Goal: Information Seeking & Learning: Learn about a topic

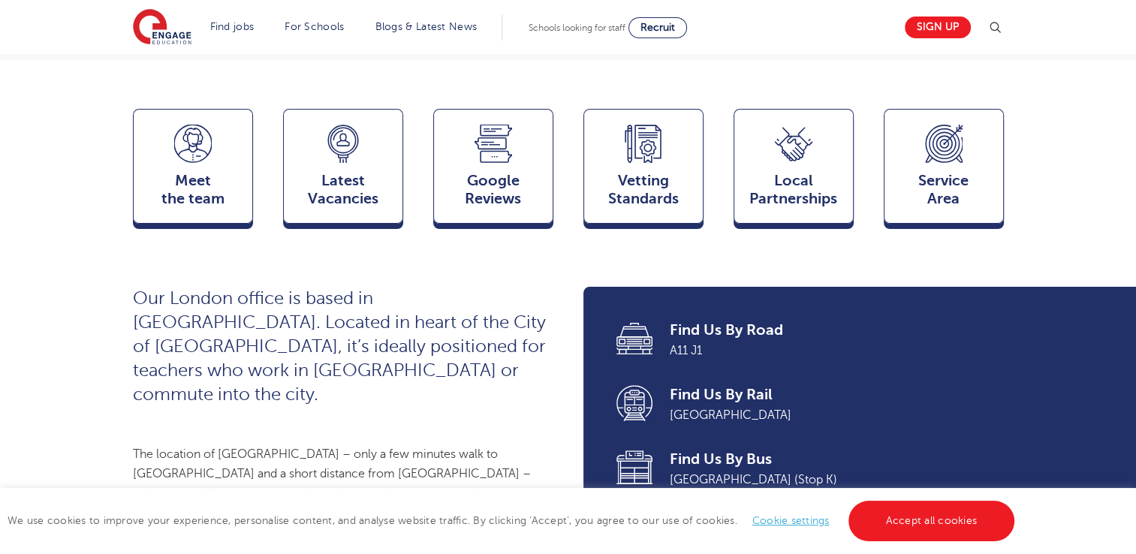
scroll to position [421, 0]
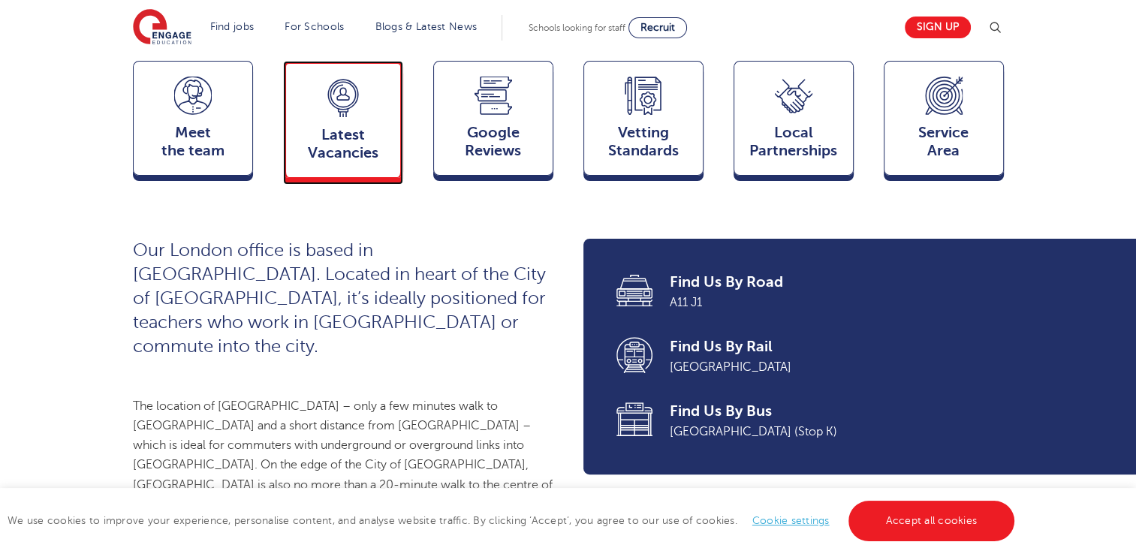
click at [363, 116] on div "Latest Vacancies Jobs" at bounding box center [343, 119] width 120 height 117
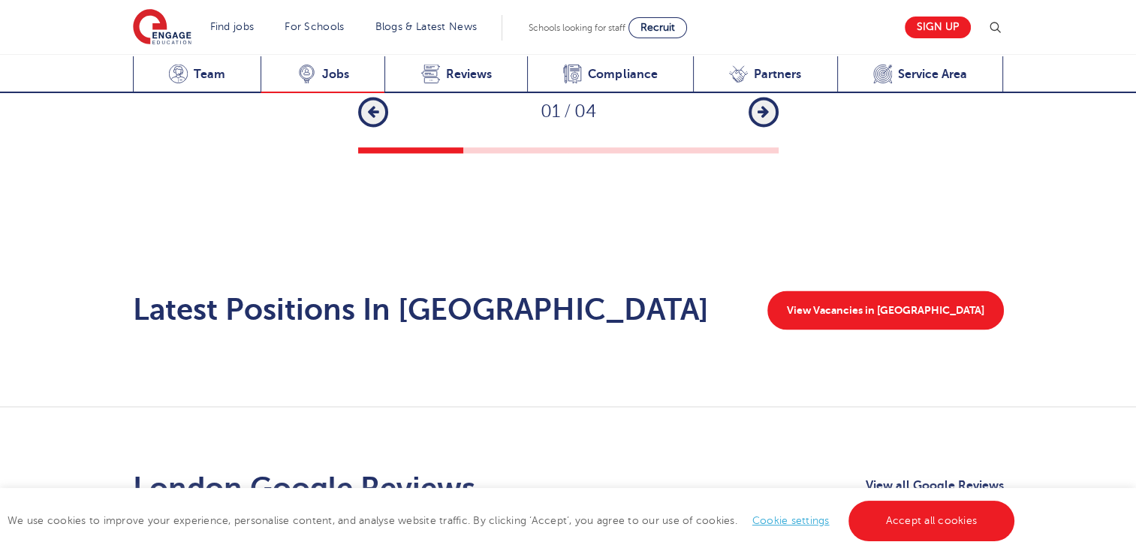
scroll to position [2537, 0]
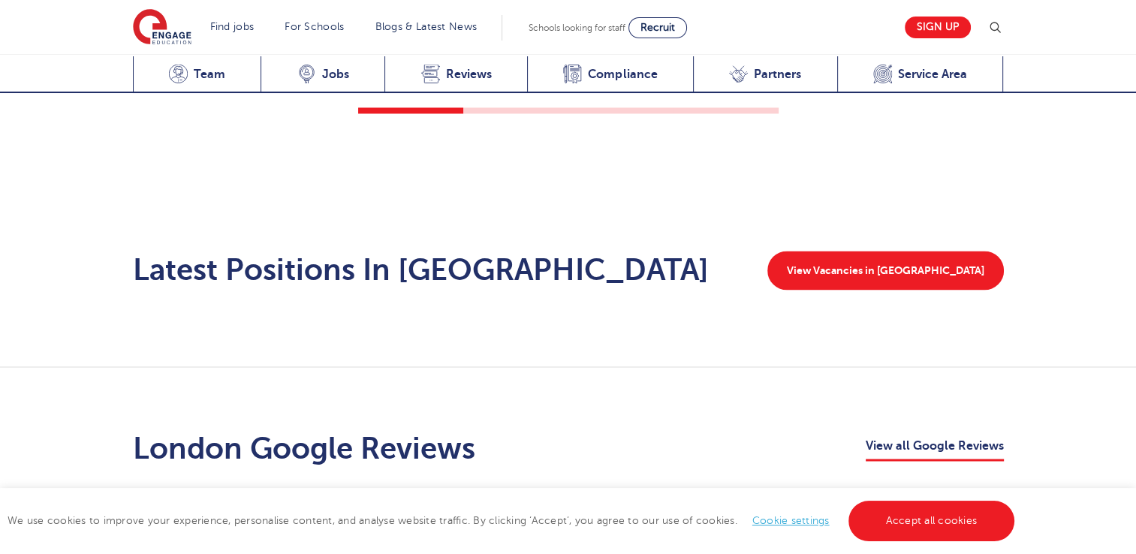
scroll to position [2326, 0]
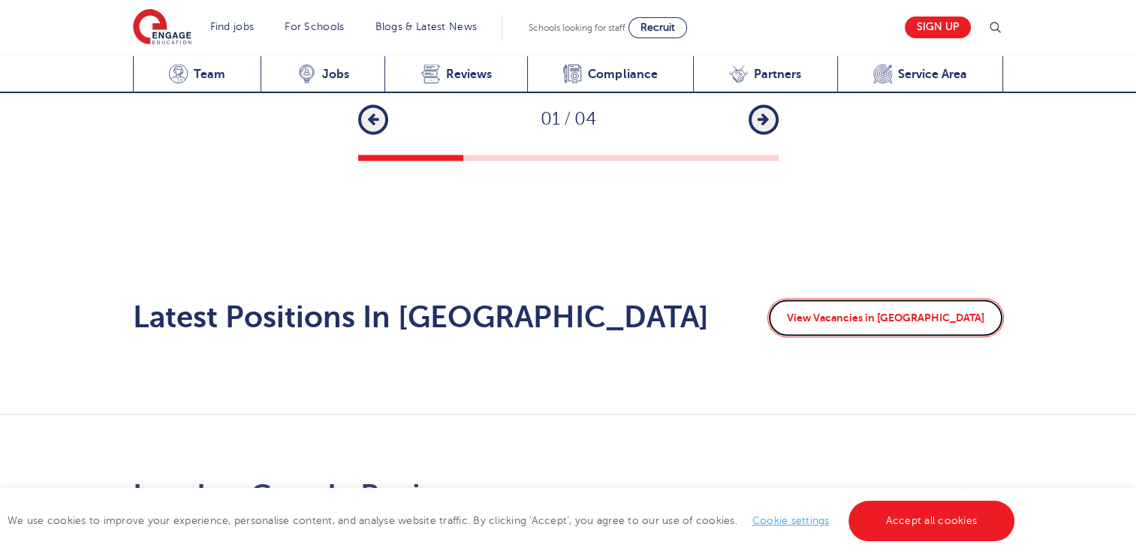
click at [948, 298] on link "View Vacancies in [GEOGRAPHIC_DATA]" at bounding box center [885, 317] width 237 height 39
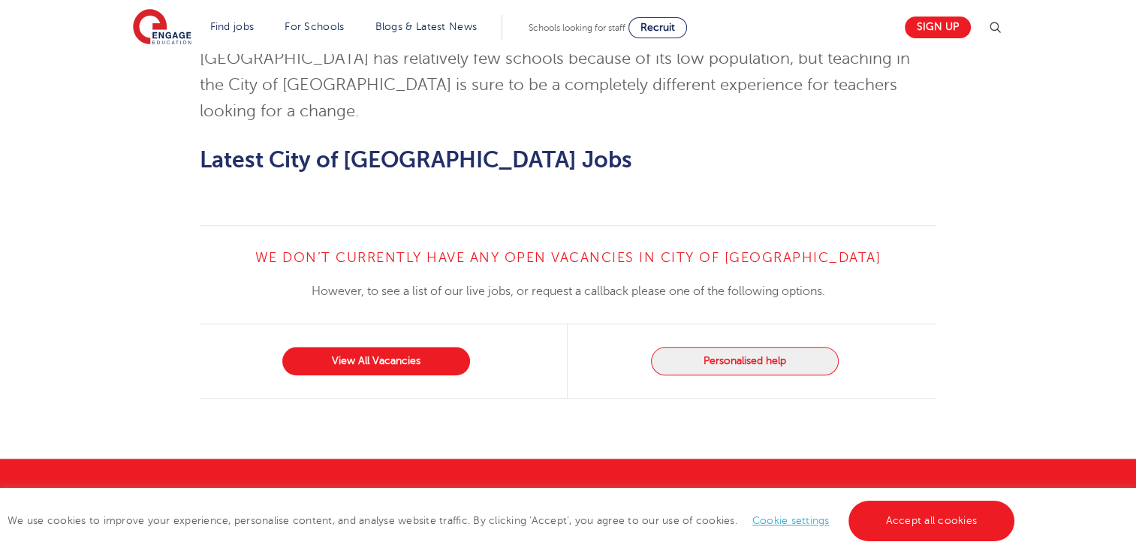
scroll to position [1562, 0]
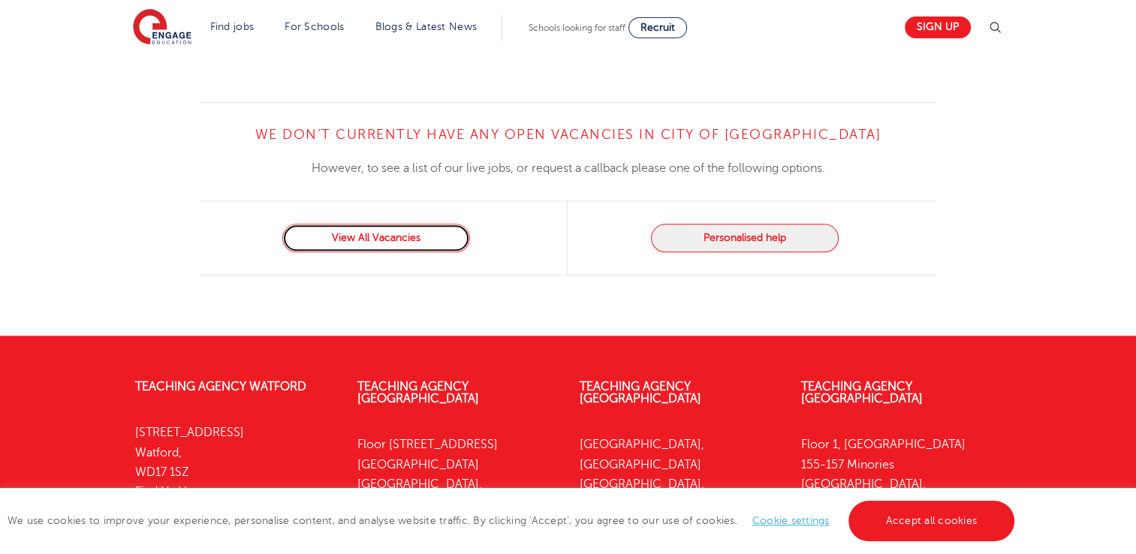
click at [398, 224] on link "View All Vacancies" at bounding box center [376, 238] width 188 height 29
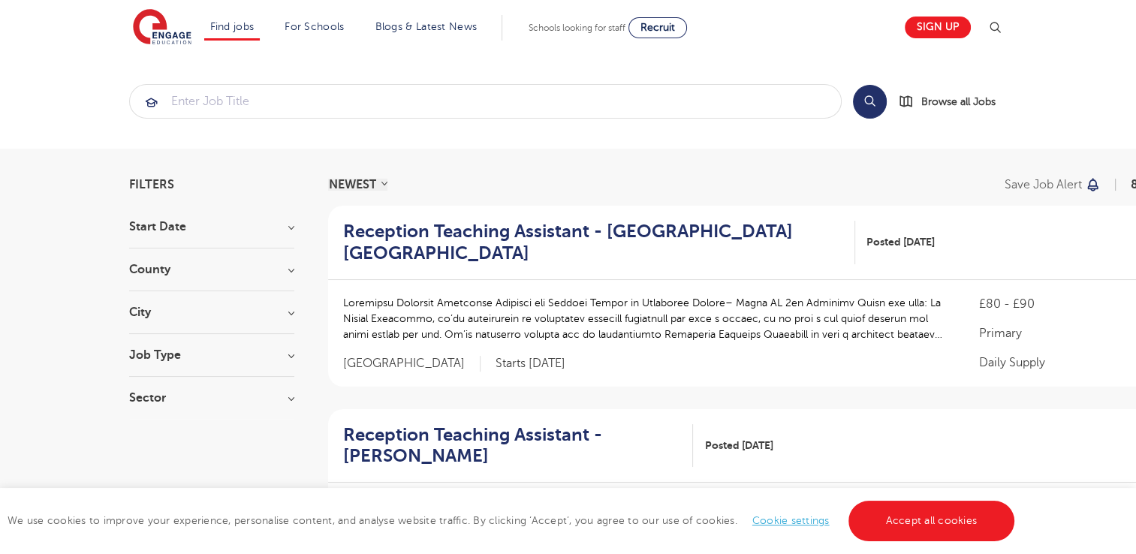
scroll to position [30, 0]
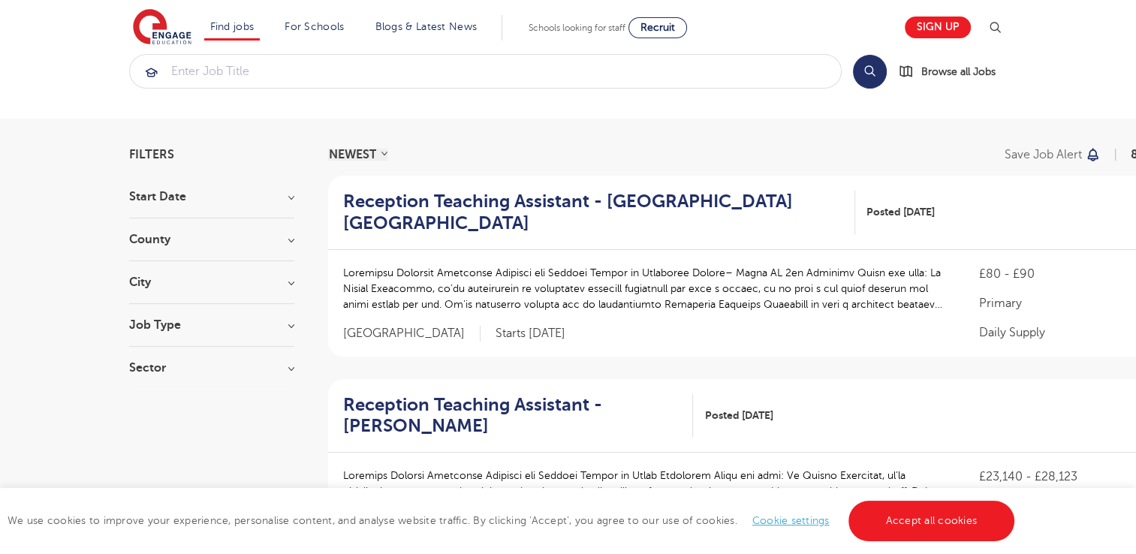
click at [287, 368] on h3 "Sector" at bounding box center [211, 368] width 165 height 12
click at [152, 418] on label "Primary 117" at bounding box center [187, 422] width 70 height 20
click at [152, 418] on input "Primary 117" at bounding box center [157, 420] width 10 height 10
checkbox input "true"
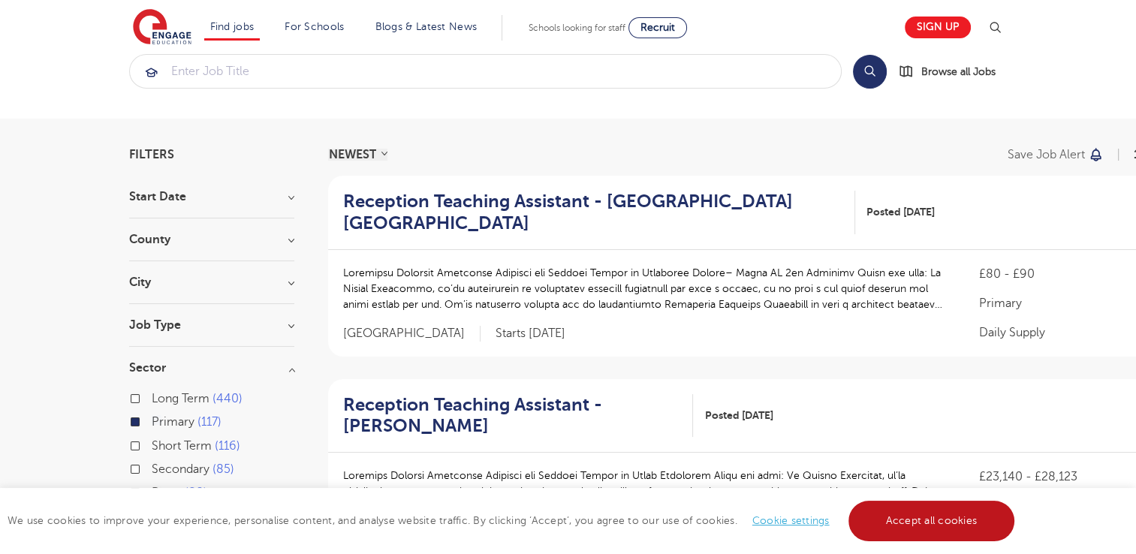
click at [903, 517] on link "Accept all cookies" at bounding box center [932, 521] width 167 height 41
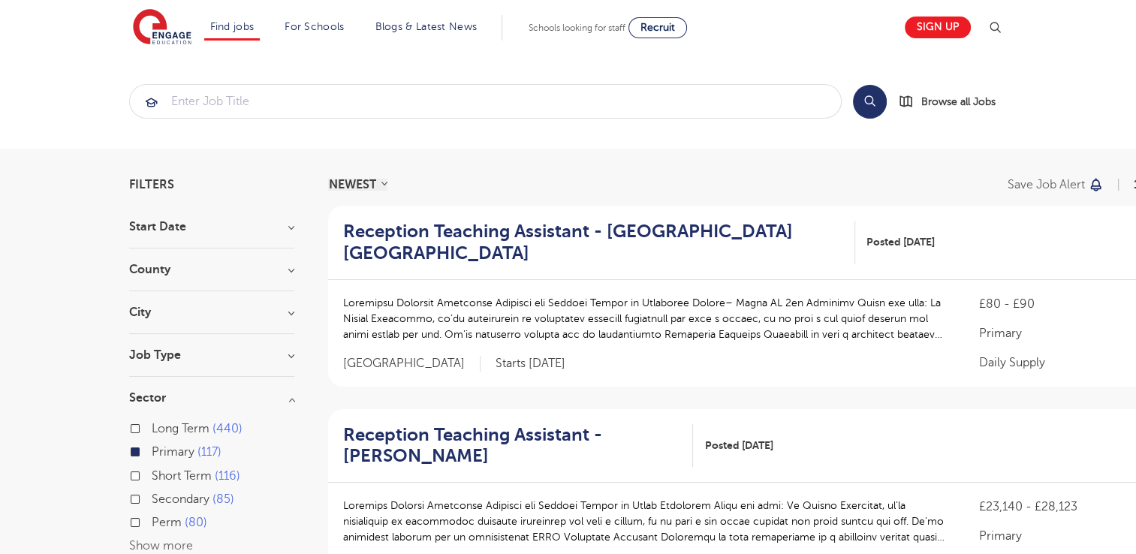
click at [288, 269] on h3 "County" at bounding box center [211, 270] width 165 height 12
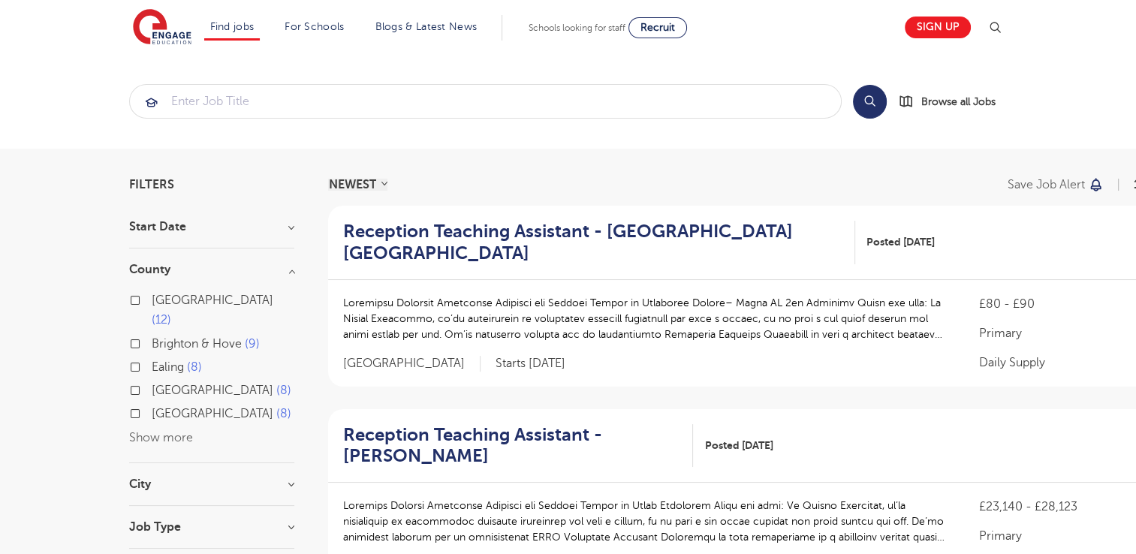
click at [161, 431] on button "Show more" at bounding box center [161, 438] width 64 height 14
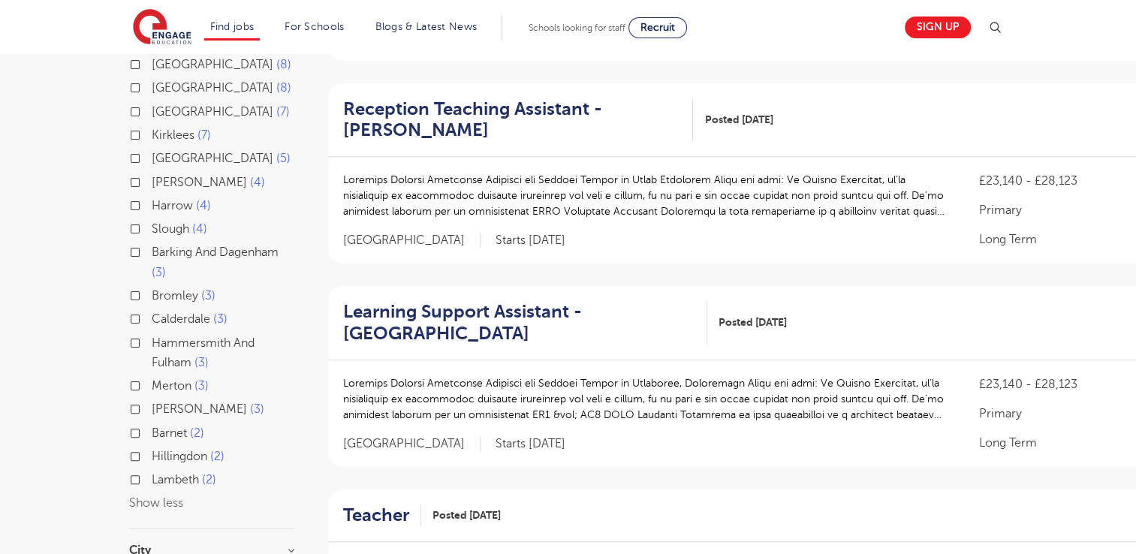
scroll to position [330, 0]
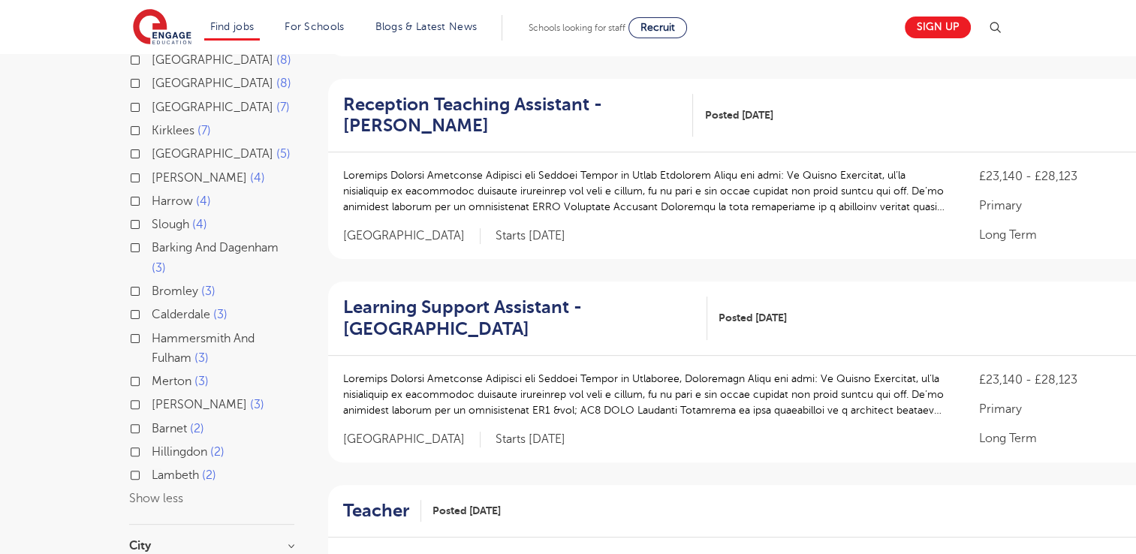
click at [152, 282] on label "Bromley 3" at bounding box center [184, 292] width 64 height 20
click at [152, 285] on input "Bromley 3" at bounding box center [157, 290] width 10 height 10
checkbox input "true"
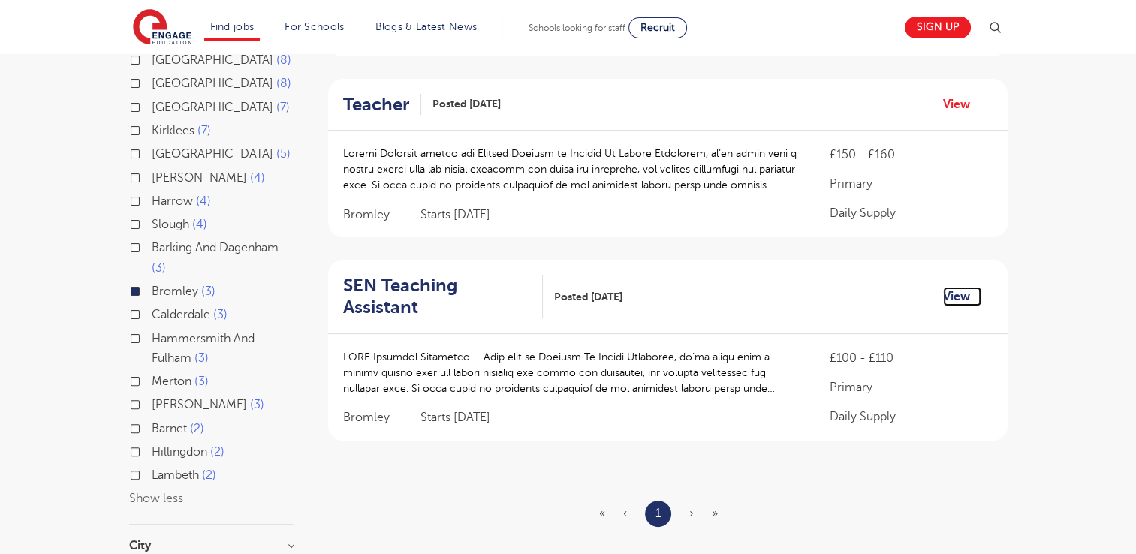
click at [956, 287] on link "View" at bounding box center [962, 297] width 38 height 20
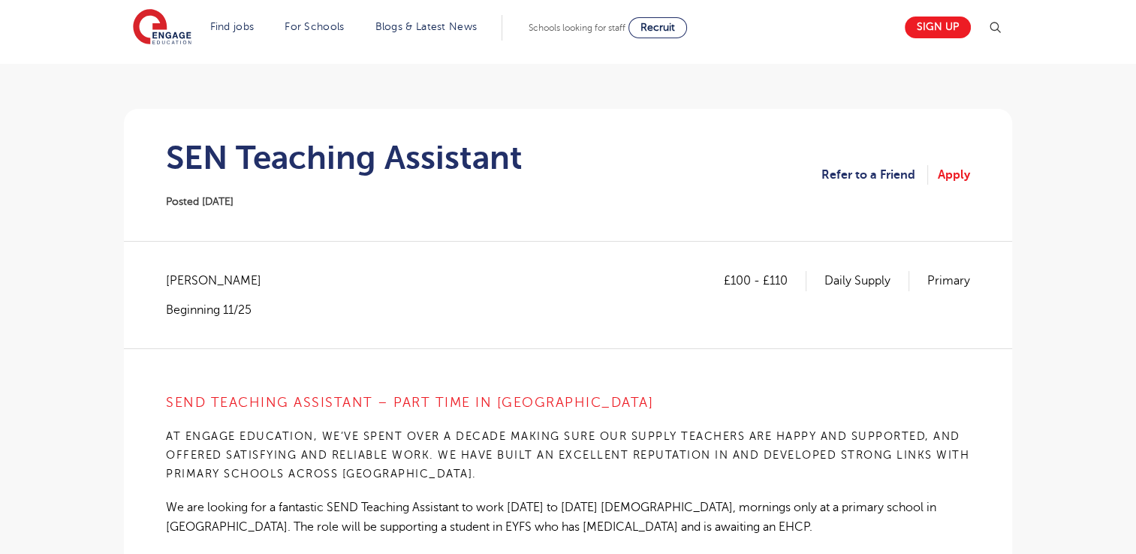
scroll to position [180, 0]
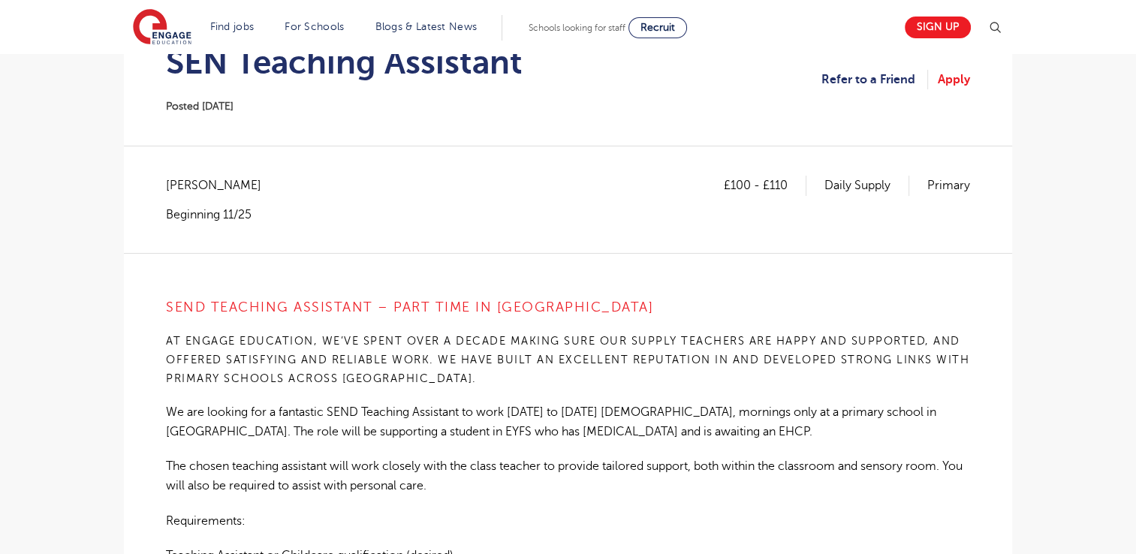
click at [1087, 357] on main "Search Browse all Jobs SEN Teaching Assistant Posted 19/09/25 Refer to a Friend…" at bounding box center [568, 544] width 1136 height 1448
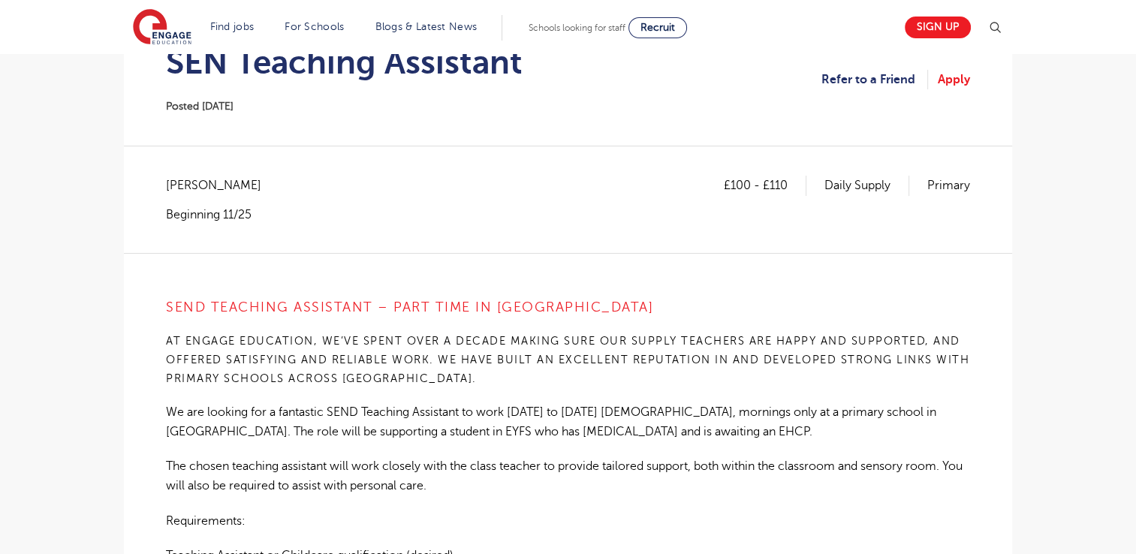
click at [1087, 357] on main "Search Browse all Jobs SEN Teaching Assistant Posted 19/09/25 Refer to a Friend…" at bounding box center [568, 544] width 1136 height 1448
